Goal: Information Seeking & Learning: Learn about a topic

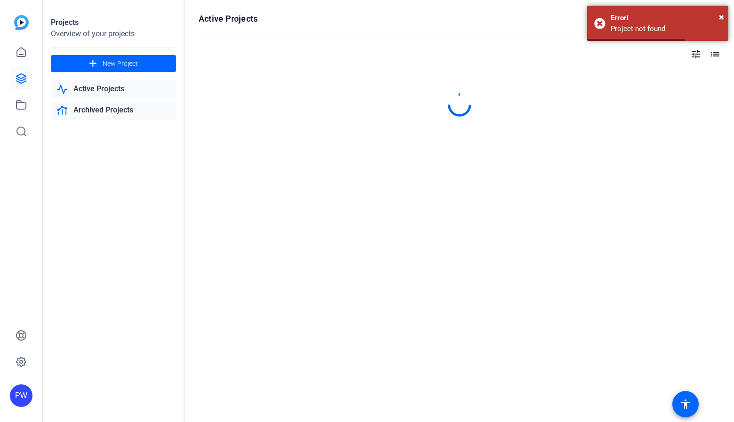
click at [117, 111] on link "Archived Projects" at bounding box center [113, 110] width 125 height 19
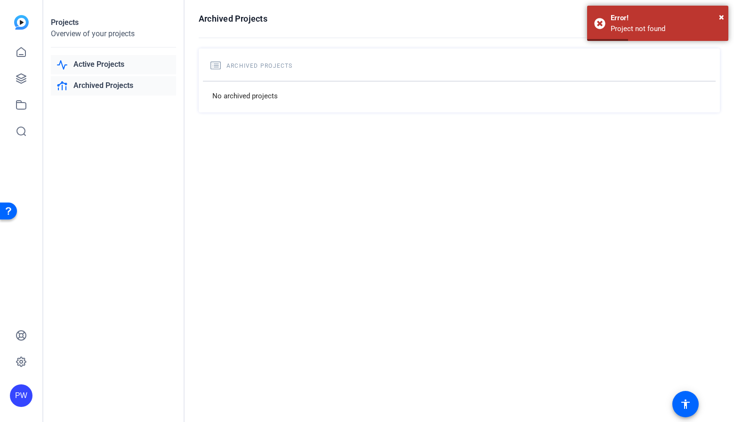
click at [102, 66] on link "Active Projects" at bounding box center [113, 64] width 125 height 19
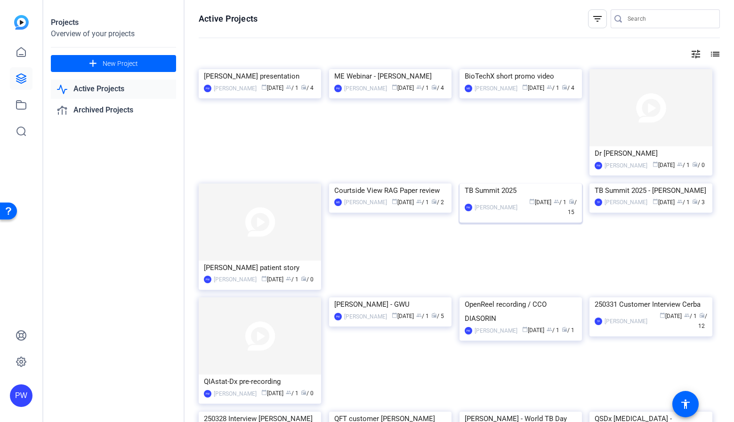
click at [534, 184] on img at bounding box center [521, 184] width 122 height 0
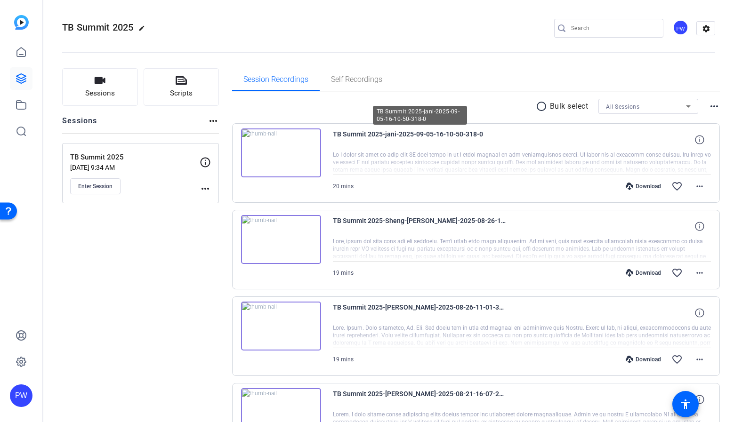
click at [386, 133] on span "TB Summit 2025-jani-2025-09-05-16-10-50-318-0" at bounding box center [420, 140] width 174 height 23
drag, startPoint x: 634, startPoint y: 157, endPoint x: 391, endPoint y: 143, distance: 243.5
click at [634, 157] on div at bounding box center [522, 163] width 379 height 24
click at [273, 155] on img at bounding box center [281, 153] width 80 height 49
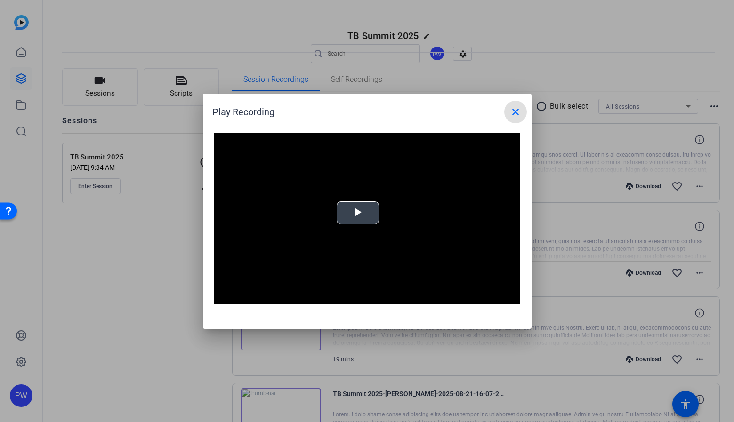
click at [380, 219] on video "Video Player" at bounding box center [367, 219] width 306 height 172
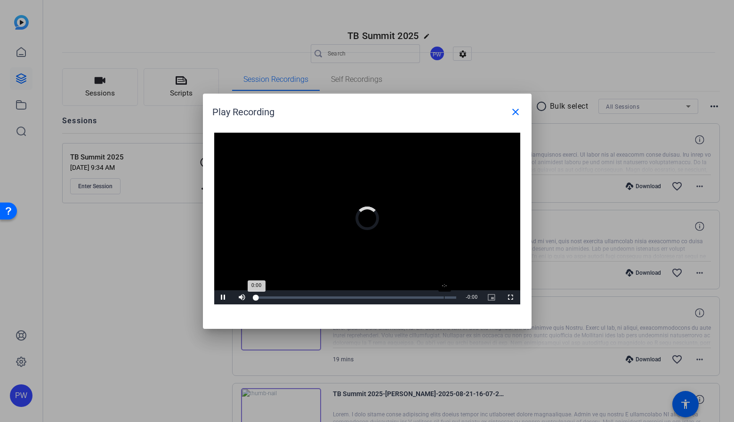
click at [440, 296] on div "Loaded : 0% -:- 0:00" at bounding box center [357, 298] width 210 height 14
click at [259, 299] on div "Volume Level" at bounding box center [255, 297] width 5 height 1
click at [457, 298] on div "Loaded : 93.92% 20:01 18:29" at bounding box center [357, 298] width 210 height 14
click at [449, 299] on div "Loaded : 93.92% 19:24 20:01" at bounding box center [357, 298] width 200 height 2
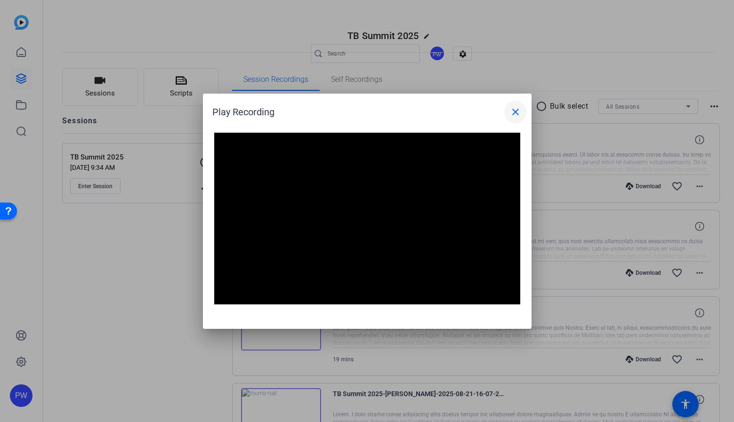
click at [519, 114] on mat-icon "close" at bounding box center [515, 111] width 11 height 11
